Goal: Information Seeking & Learning: Learn about a topic

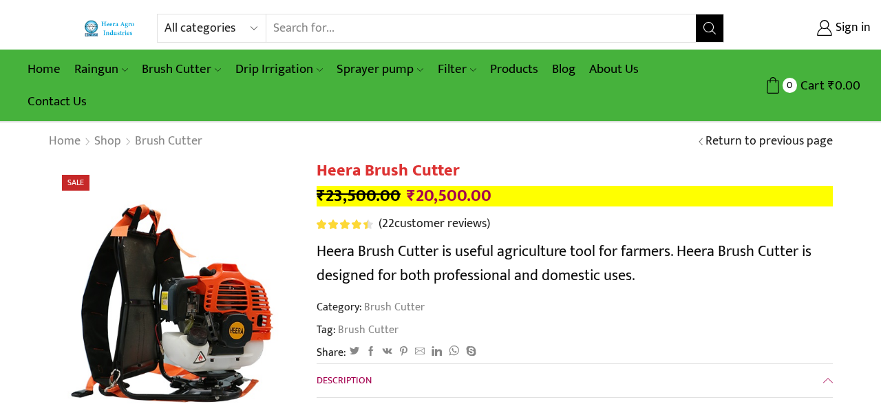
click at [306, 28] on input "Search input" at bounding box center [481, 28] width 430 height 28
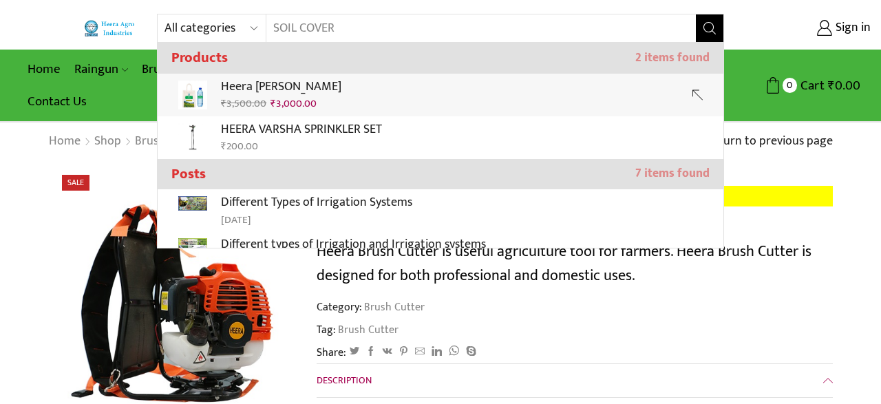
type input "SOIL COVER"
click at [271, 87] on div "All categories Accessories Air Release Valve Brush Cutter Domestic Use Drip Irr…" at bounding box center [440, 61] width 881 height 123
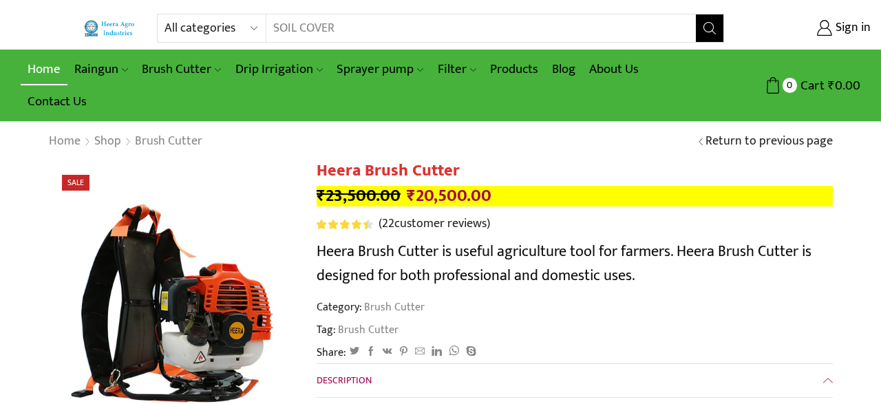
click at [52, 65] on link "Home" at bounding box center [44, 69] width 47 height 32
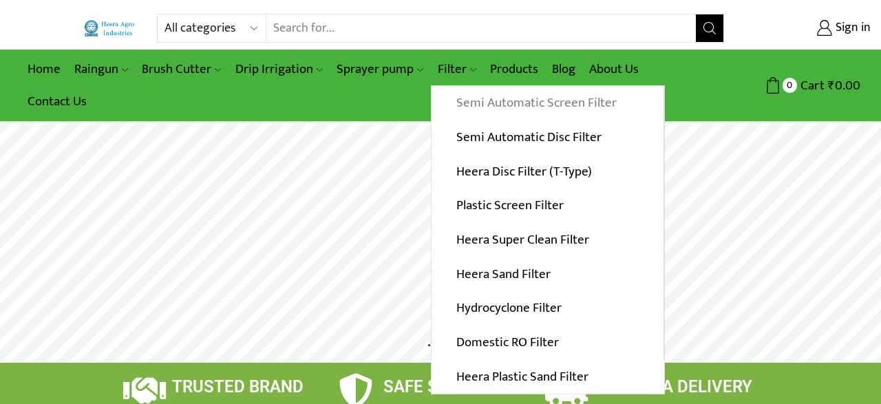
click at [483, 106] on link "Semi Automatic Screen Filter" at bounding box center [548, 103] width 232 height 34
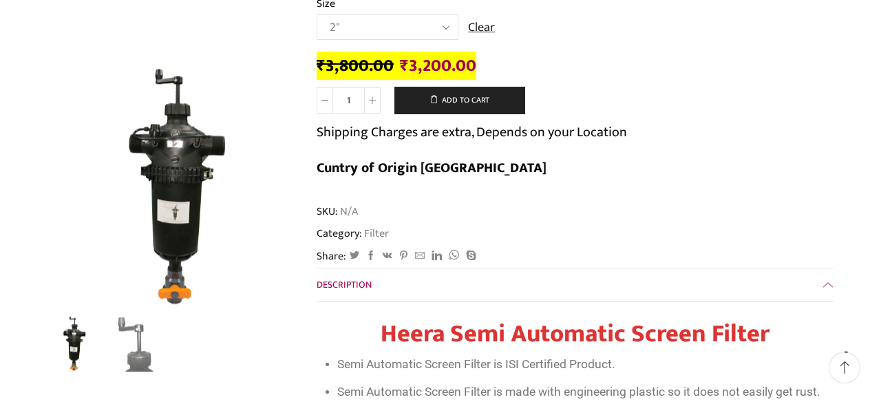
scroll to position [251, 0]
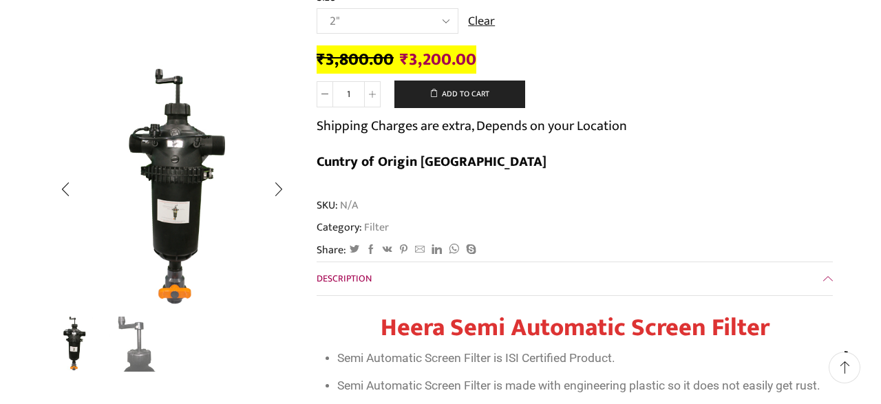
click at [137, 344] on img "2 / 2" at bounding box center [137, 343] width 57 height 57
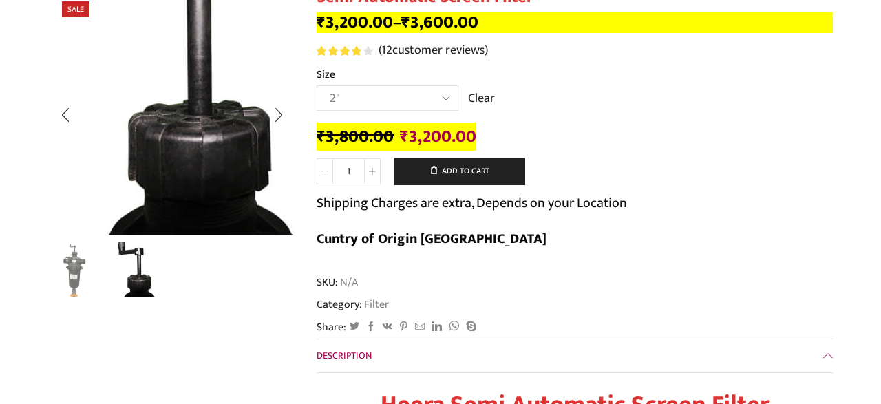
scroll to position [0, 0]
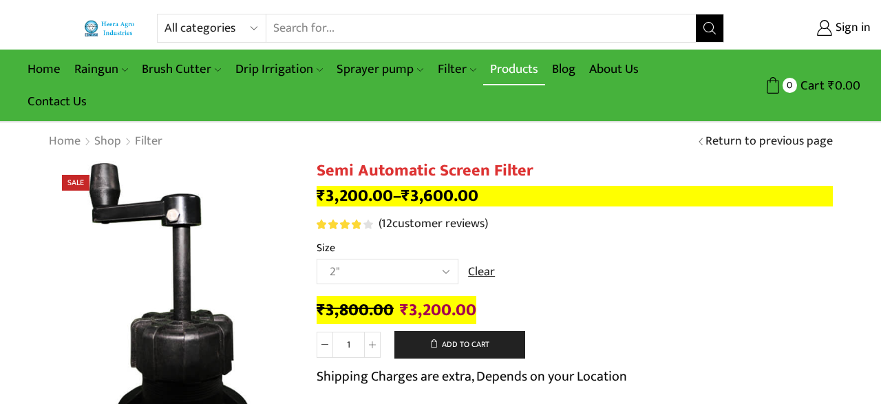
click at [503, 65] on link "Products" at bounding box center [514, 69] width 62 height 32
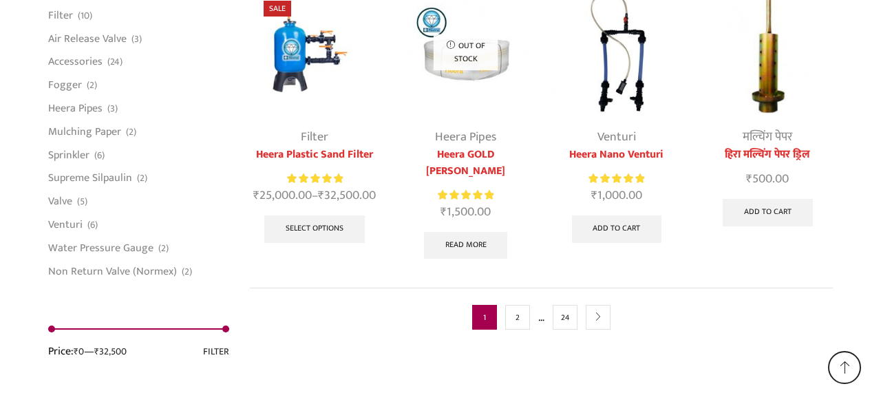
scroll to position [3667, 0]
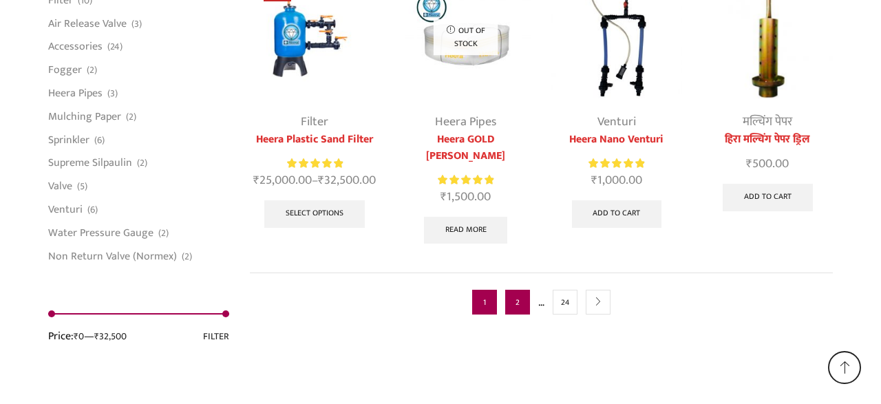
click at [514, 290] on link "2" at bounding box center [517, 302] width 25 height 25
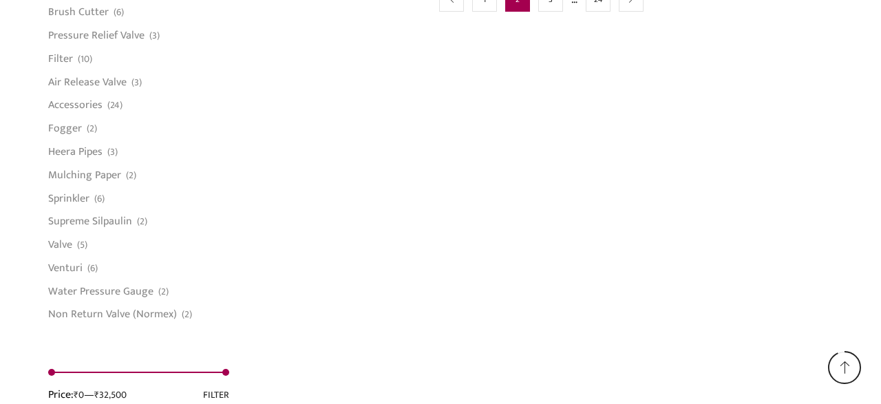
scroll to position [1181, 0]
